Goal: Transaction & Acquisition: Download file/media

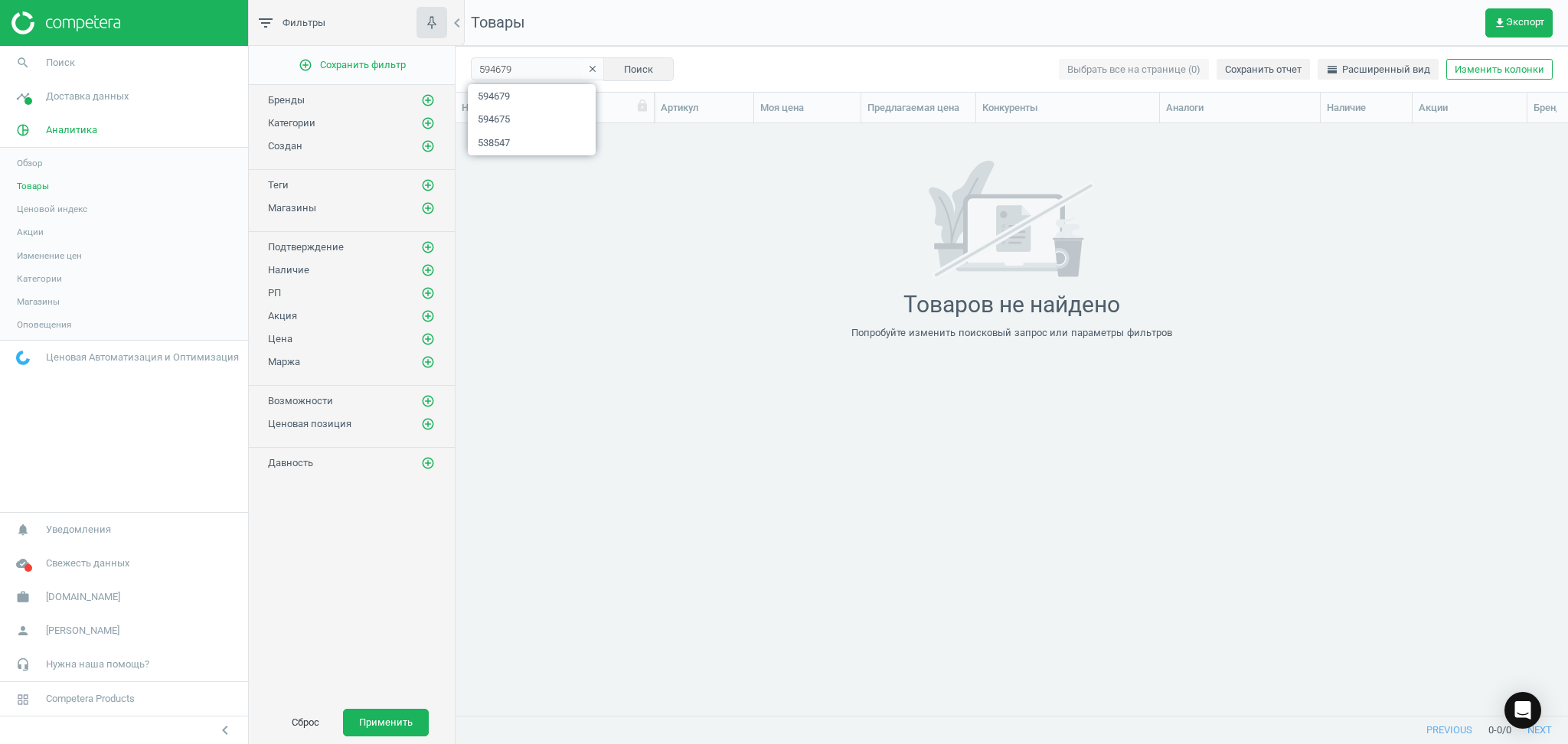
scroll to position [561, 1096]
click at [587, 65] on icon "clear" at bounding box center [592, 68] width 11 height 11
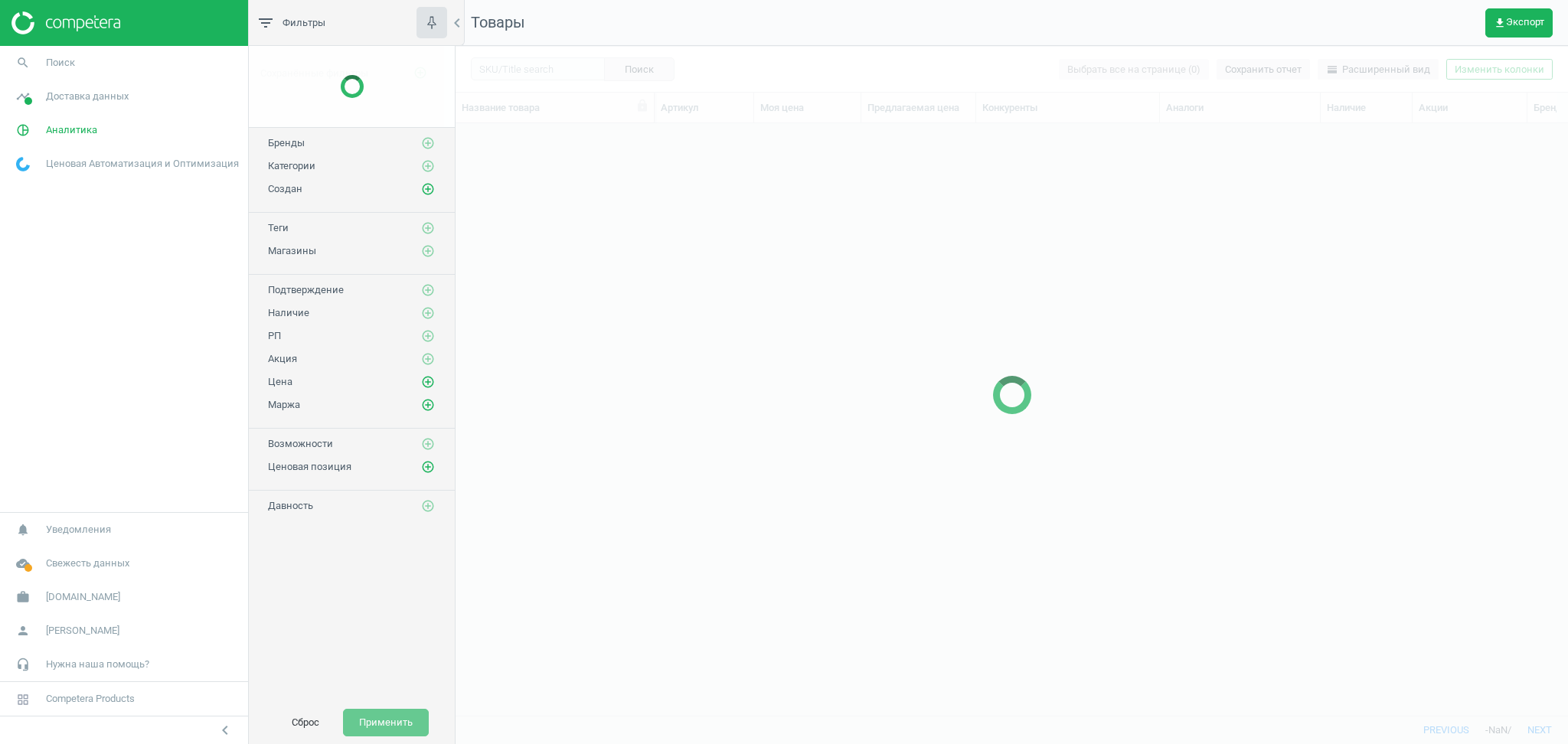
scroll to position [561, 1096]
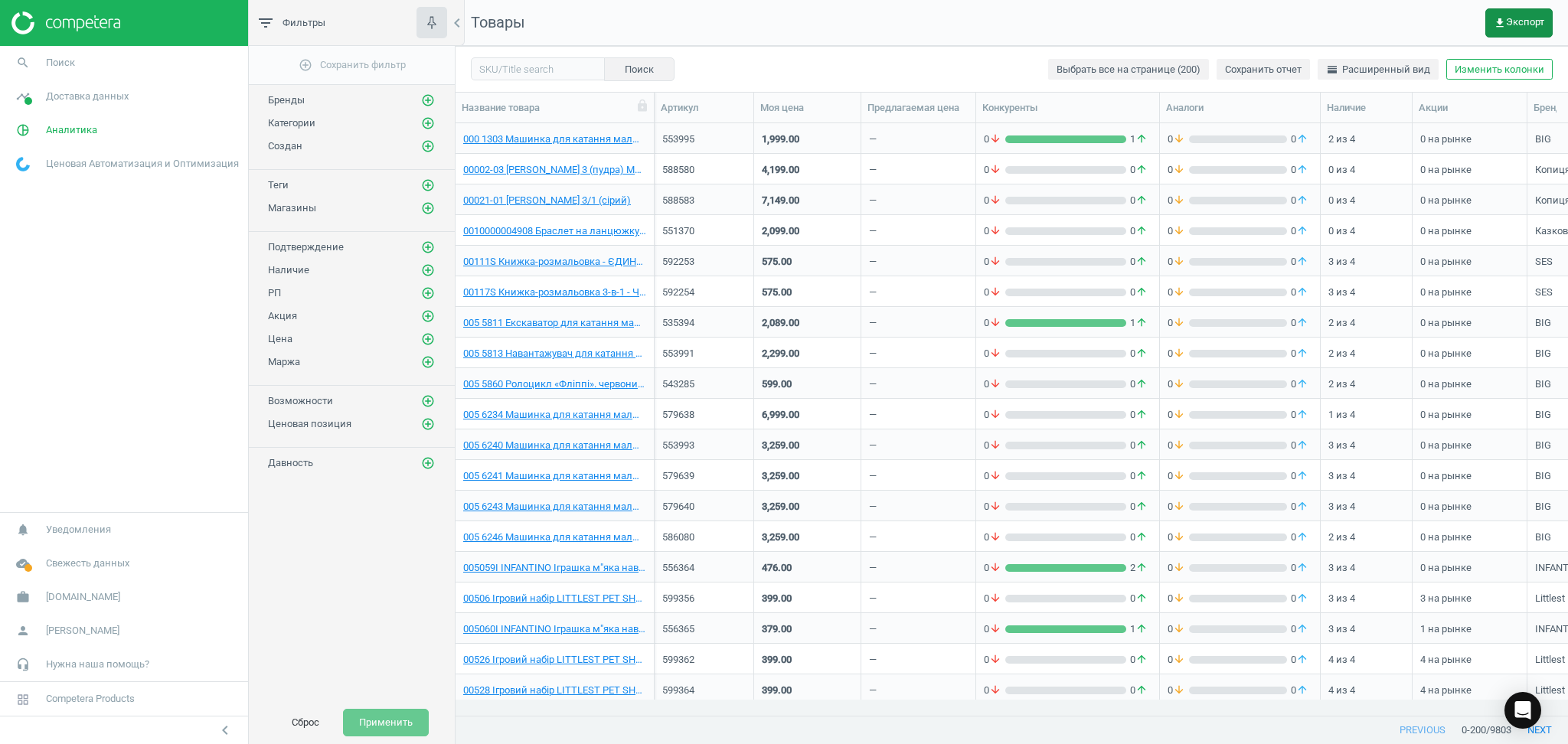
click at [1521, 19] on span "get_app Экспорт" at bounding box center [1519, 23] width 50 height 12
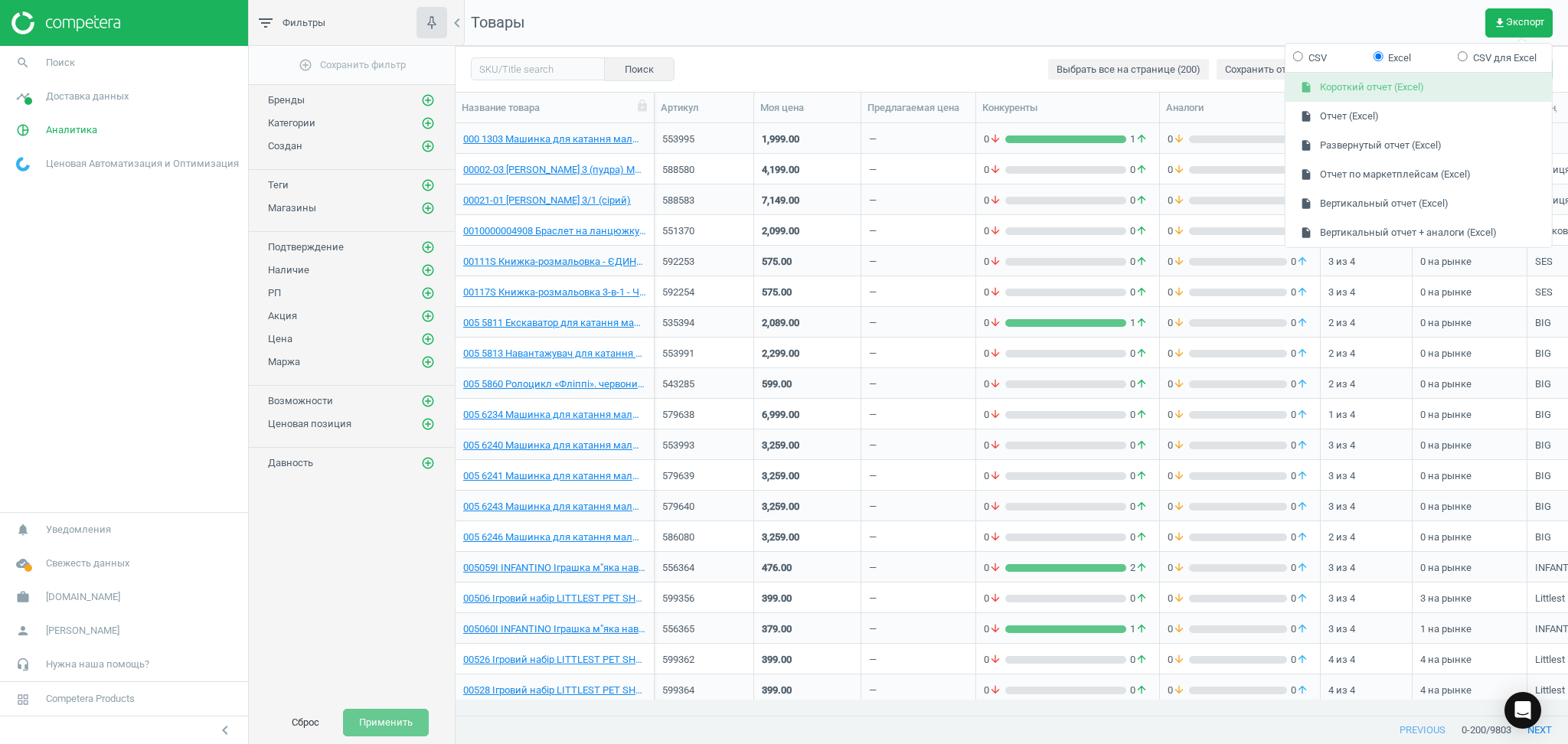
click at [1377, 84] on button "insert_drive_file Короткий отчет (Excel)" at bounding box center [1418, 88] width 267 height 29
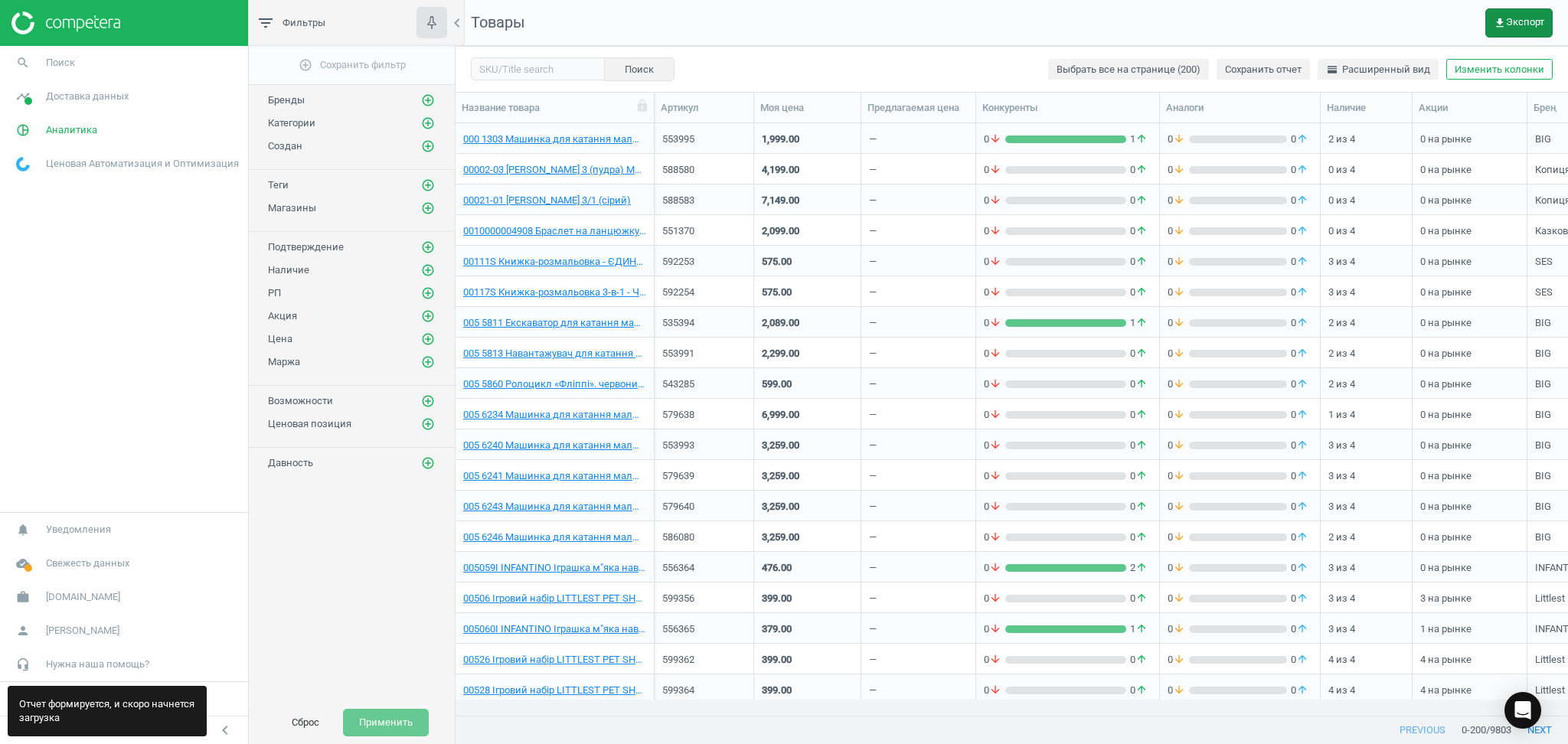
click at [1510, 18] on span "get_app Экспорт" at bounding box center [1519, 23] width 50 height 12
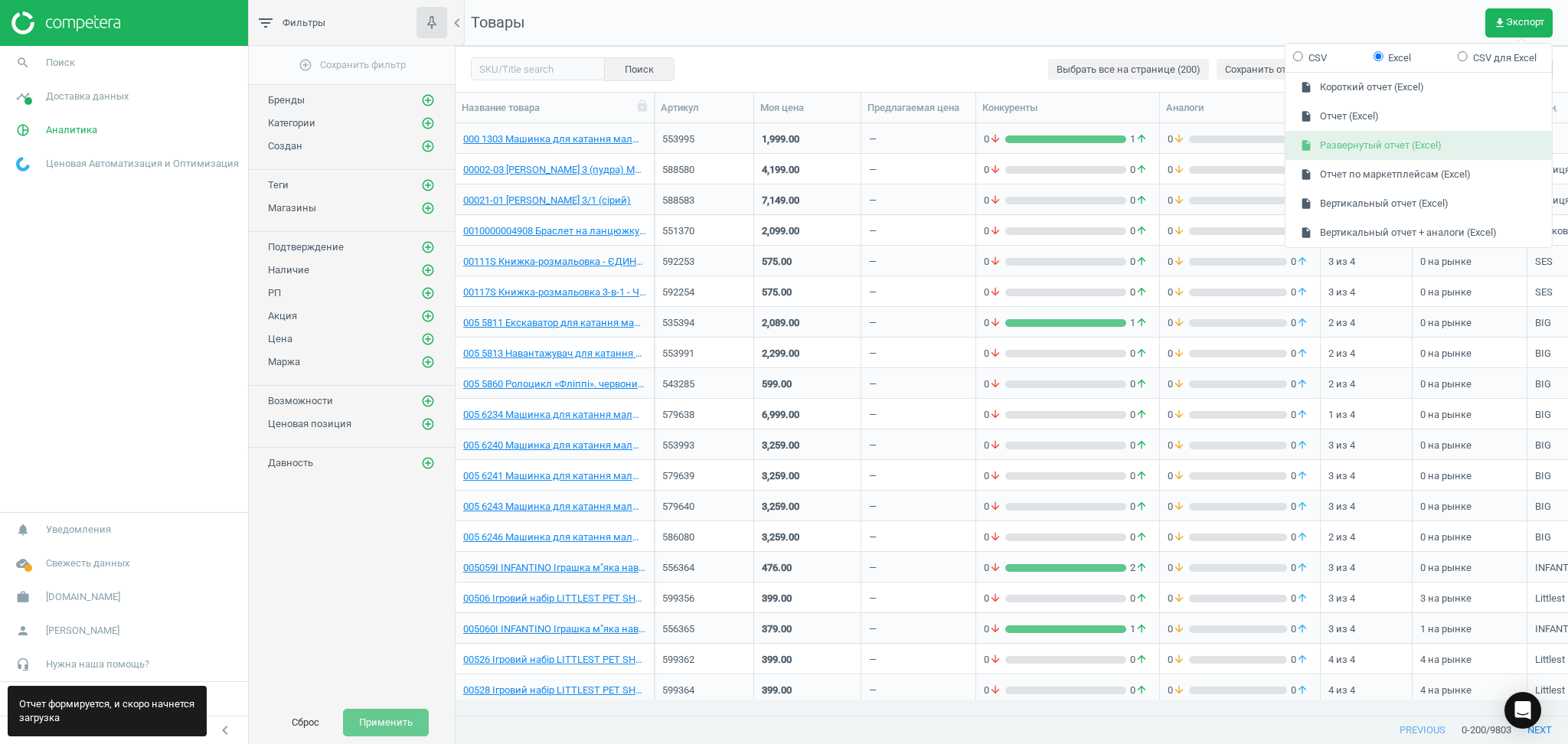
click at [1403, 143] on button "insert_drive_file Развернутый отчет (Excel)" at bounding box center [1418, 145] width 267 height 29
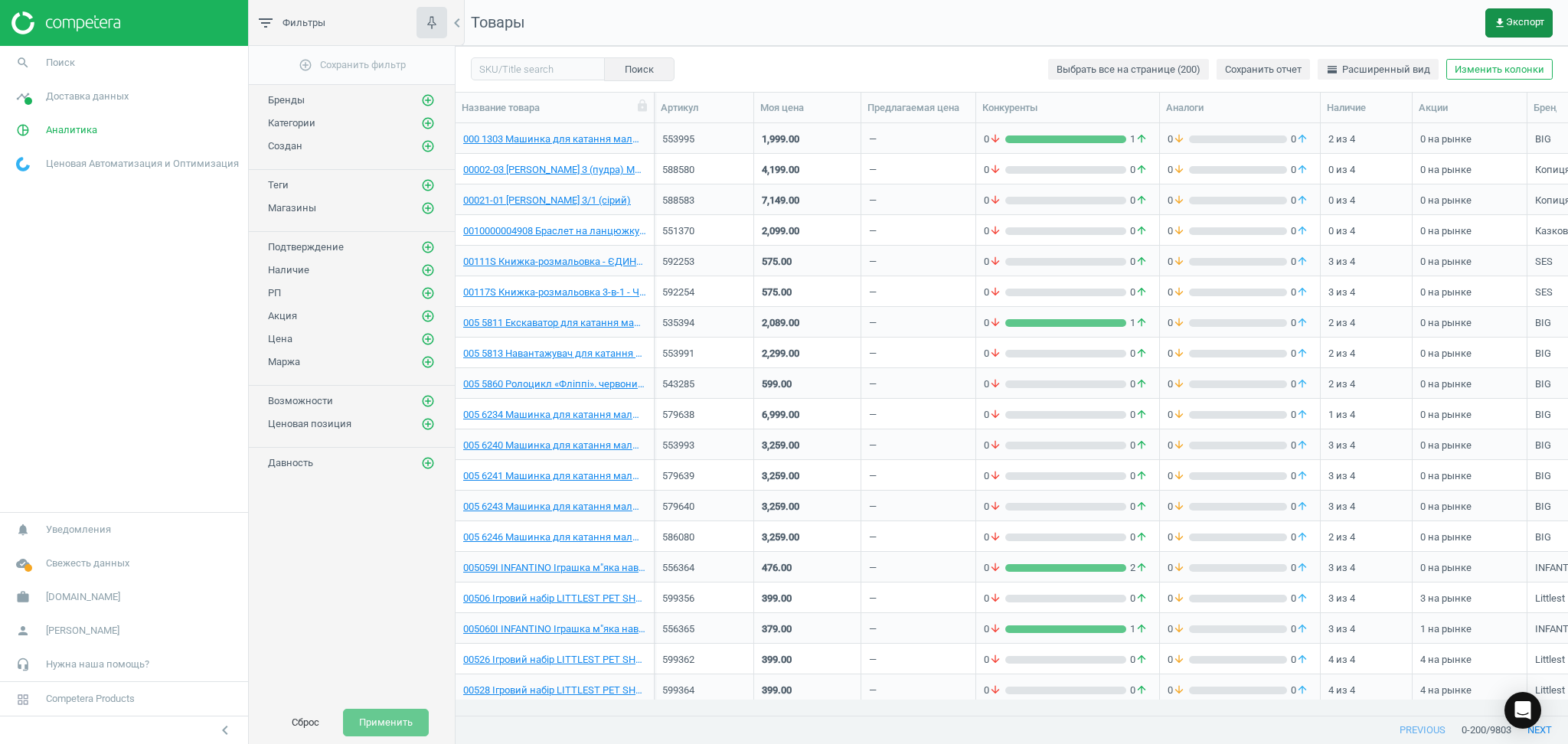
click at [1505, 15] on button "get_app Экспорт" at bounding box center [1519, 23] width 67 height 29
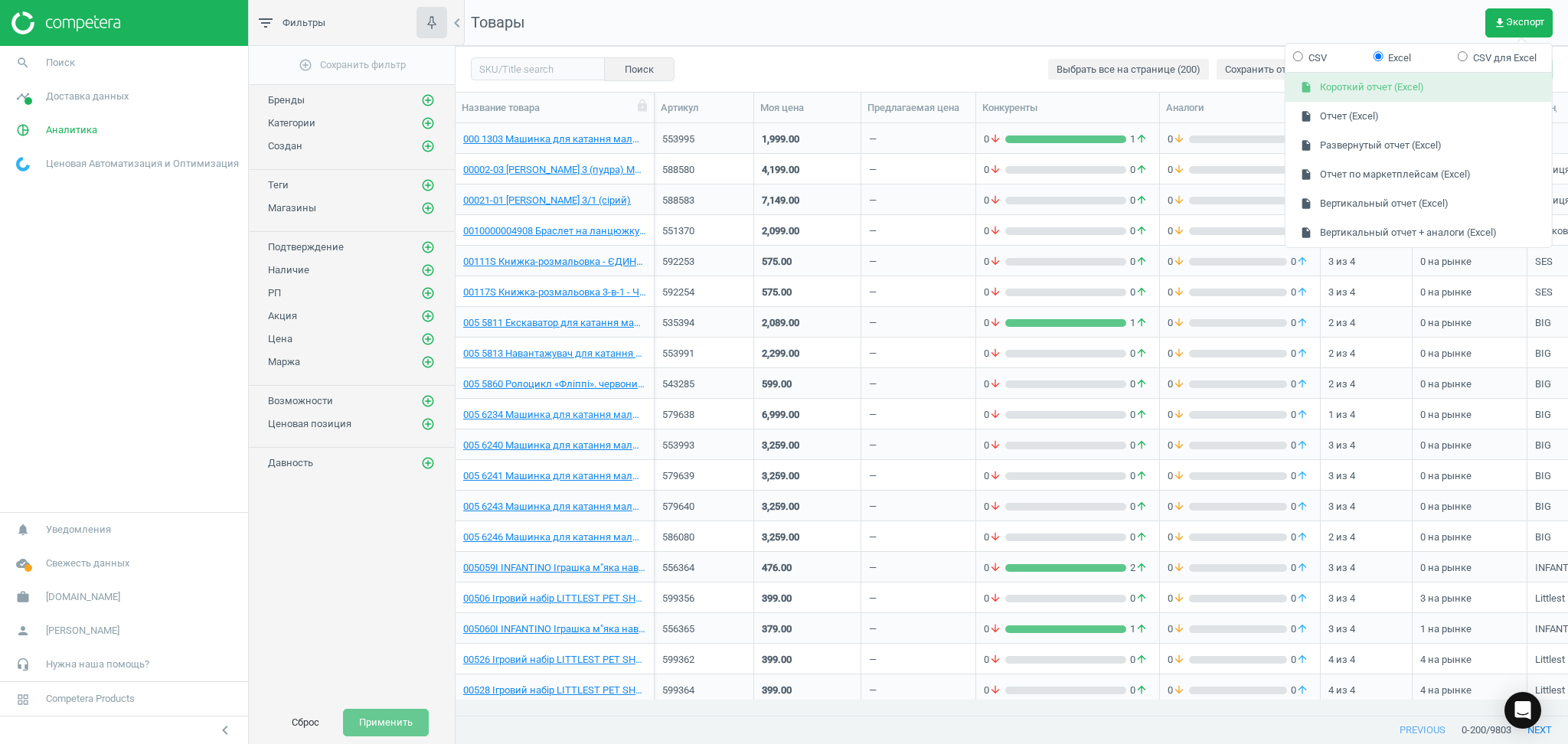
click at [1325, 84] on button "insert_drive_file Короткий отчет (Excel)" at bounding box center [1418, 88] width 267 height 29
